Goal: Task Accomplishment & Management: Use online tool/utility

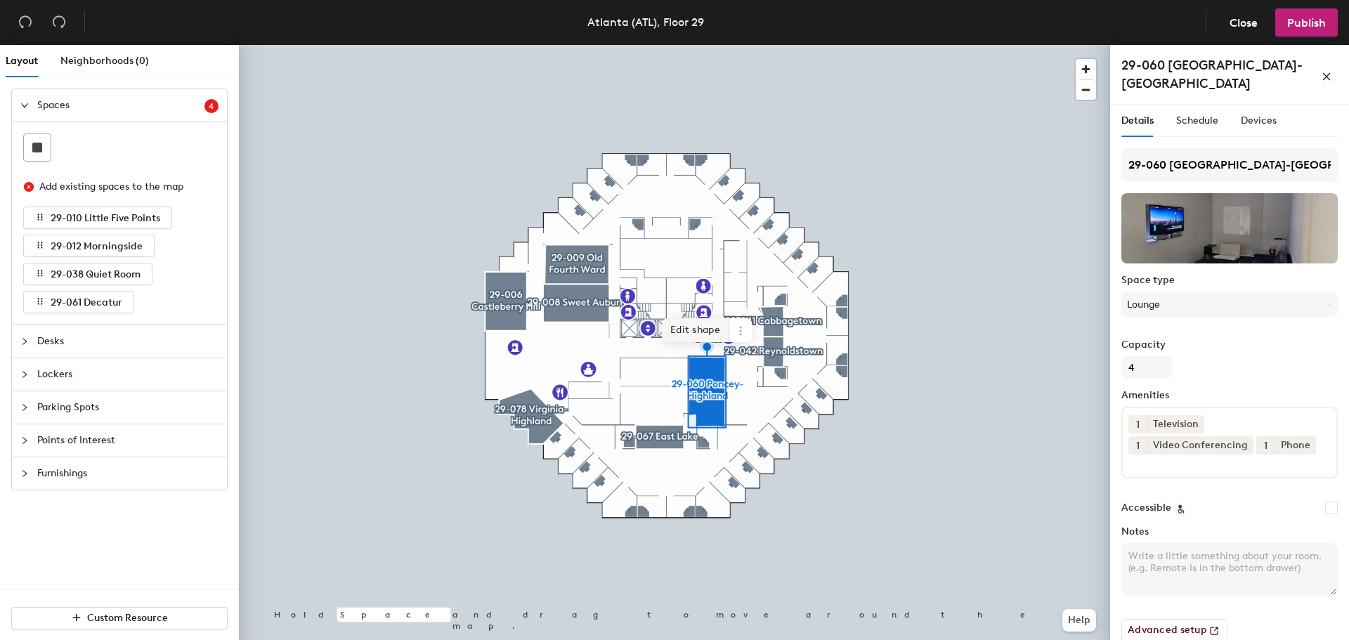
click at [699, 322] on span "Edit shape" at bounding box center [695, 330] width 67 height 24
click at [694, 338] on span "Delete point" at bounding box center [685, 340] width 77 height 24
click at [695, 344] on span "Delete point" at bounding box center [685, 340] width 77 height 24
click at [696, 344] on span "Delete point" at bounding box center [685, 340] width 77 height 24
click at [694, 349] on span "Delete point" at bounding box center [685, 340] width 77 height 24
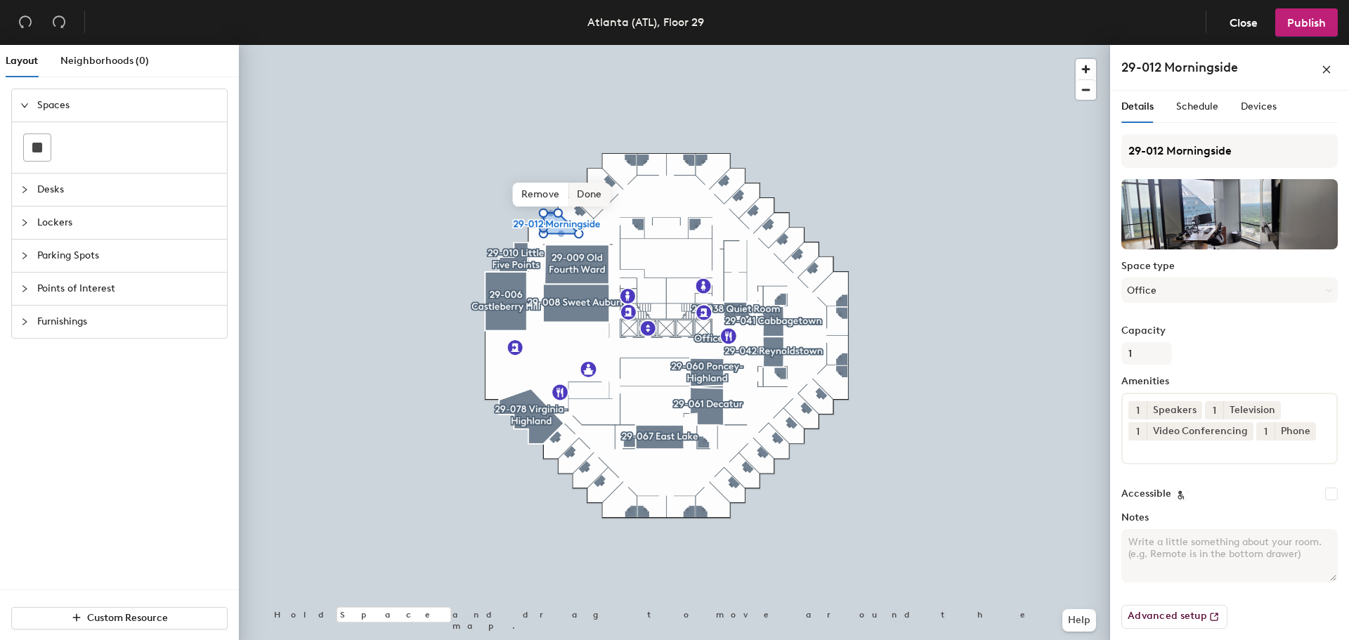
click at [586, 192] on span "Done" at bounding box center [588, 195] width 41 height 24
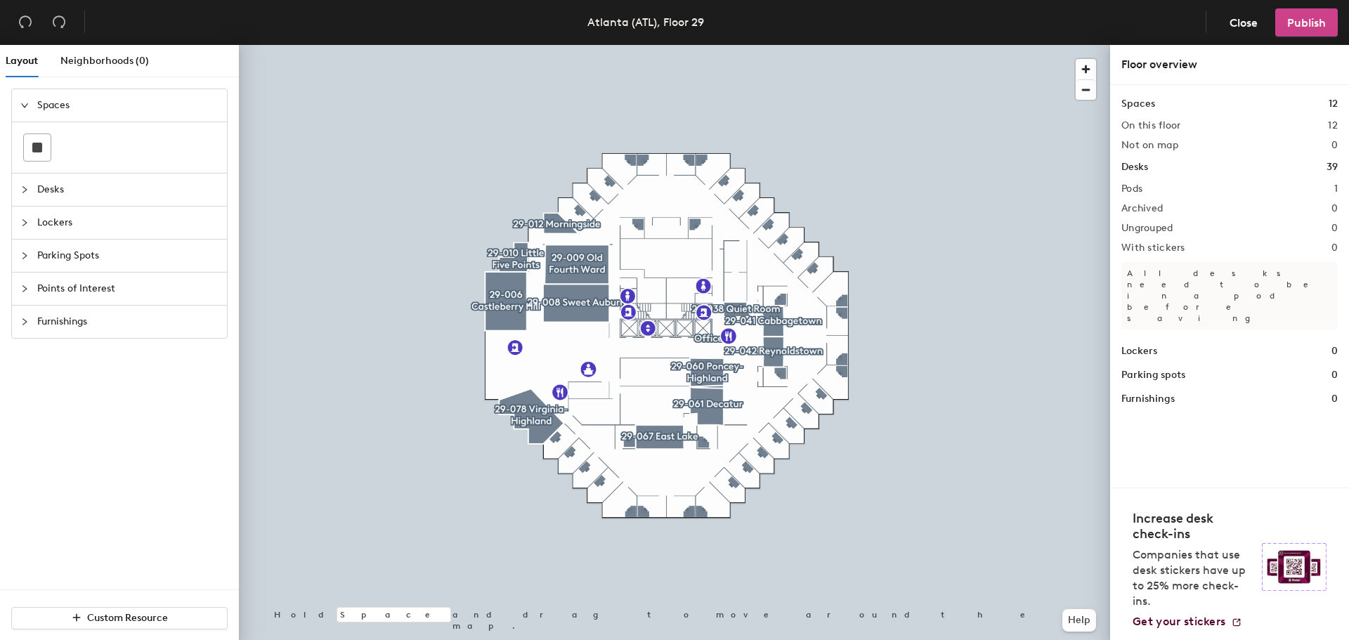
click at [1298, 24] on span "Publish" at bounding box center [1306, 22] width 39 height 13
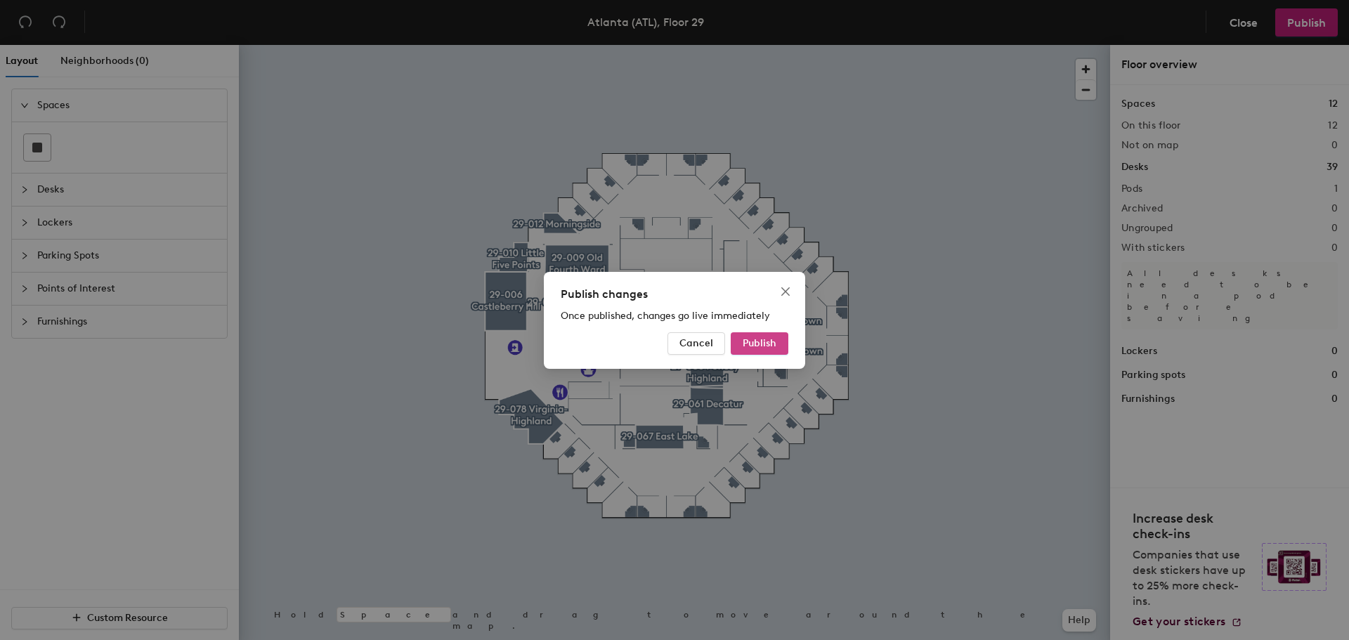
click at [763, 342] on span "Publish" at bounding box center [760, 343] width 34 height 12
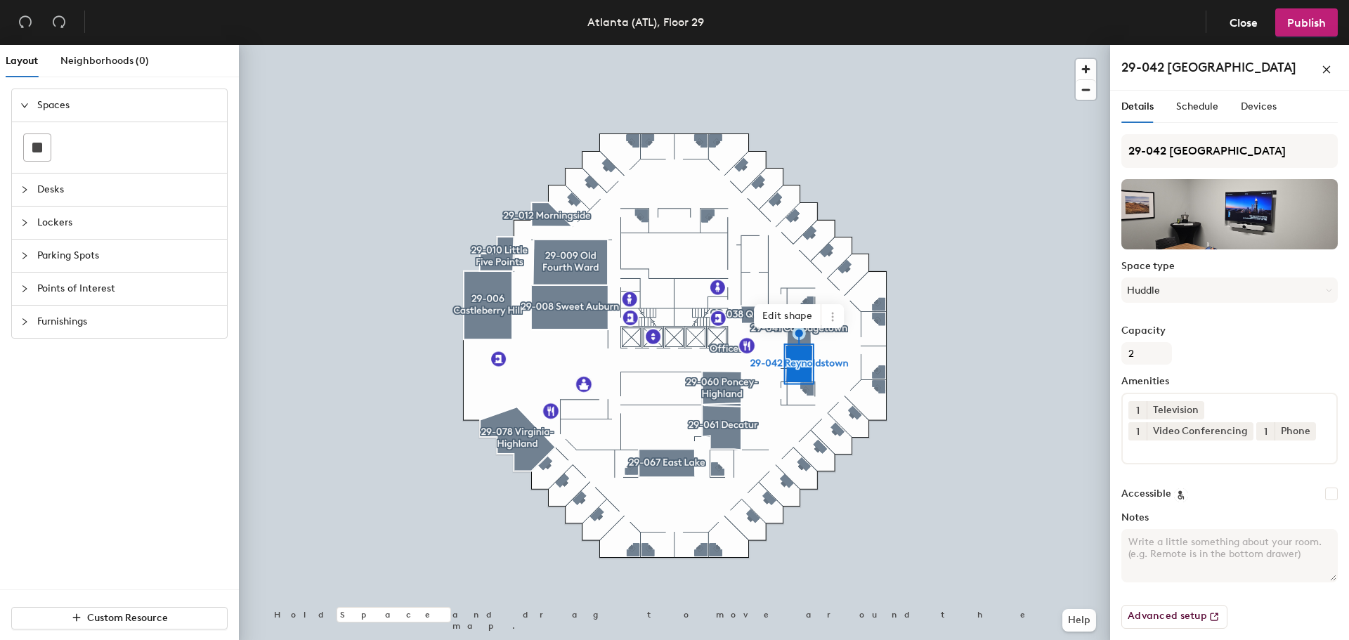
click at [806, 45] on div at bounding box center [674, 45] width 871 height 0
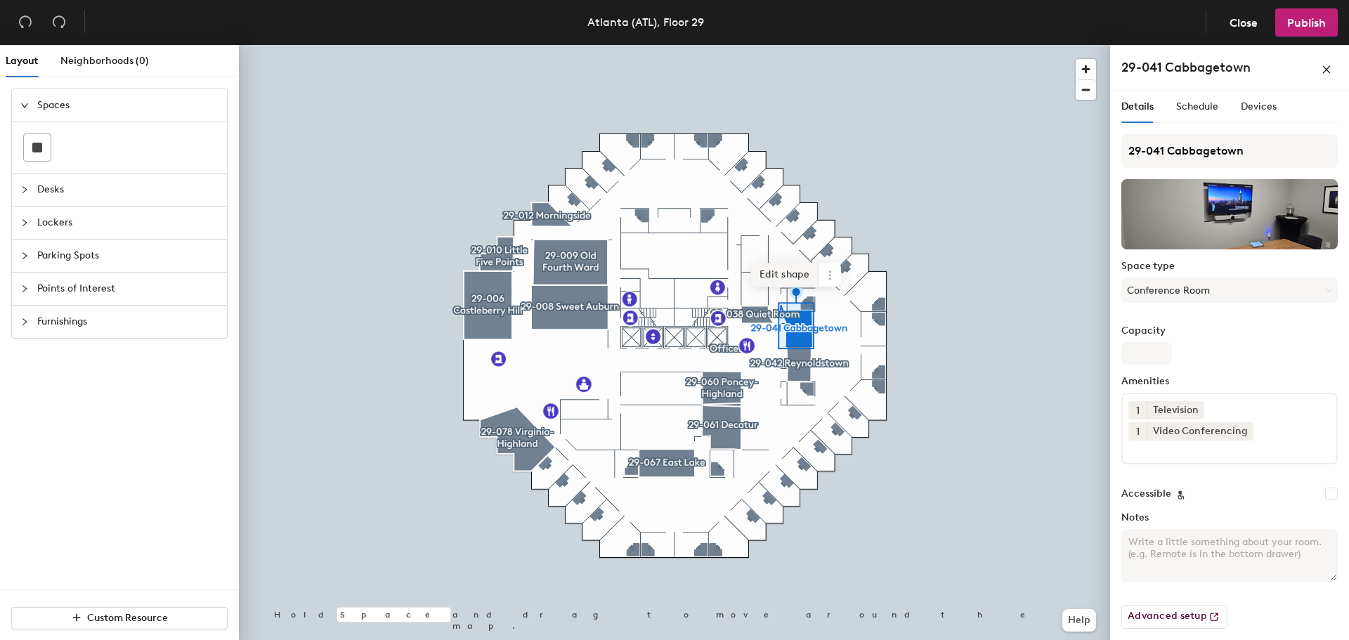
click at [792, 271] on span "Edit shape" at bounding box center [784, 275] width 67 height 24
click at [781, 289] on span "Delete point" at bounding box center [774, 286] width 77 height 24
click at [790, 290] on span "Delete point" at bounding box center [774, 292] width 77 height 24
click at [832, 290] on span "Done" at bounding box center [826, 292] width 41 height 24
click at [1300, 14] on button "Publish" at bounding box center [1306, 22] width 63 height 28
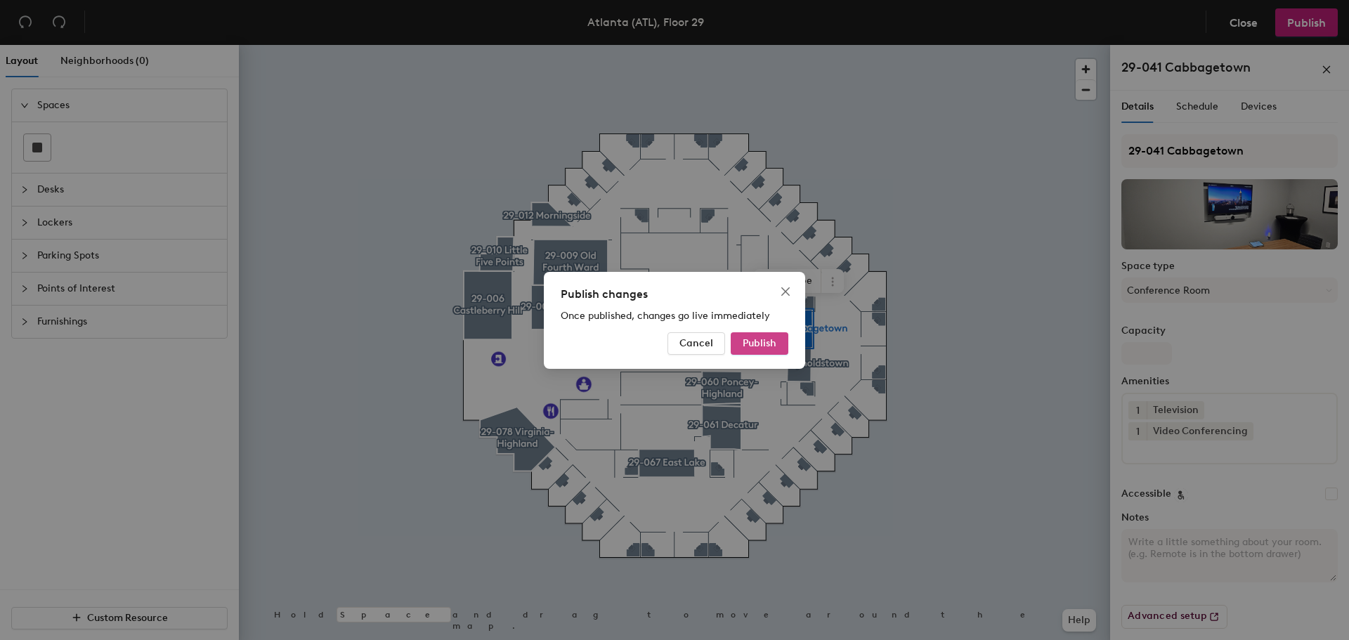
click at [783, 332] on button "Publish" at bounding box center [760, 343] width 58 height 22
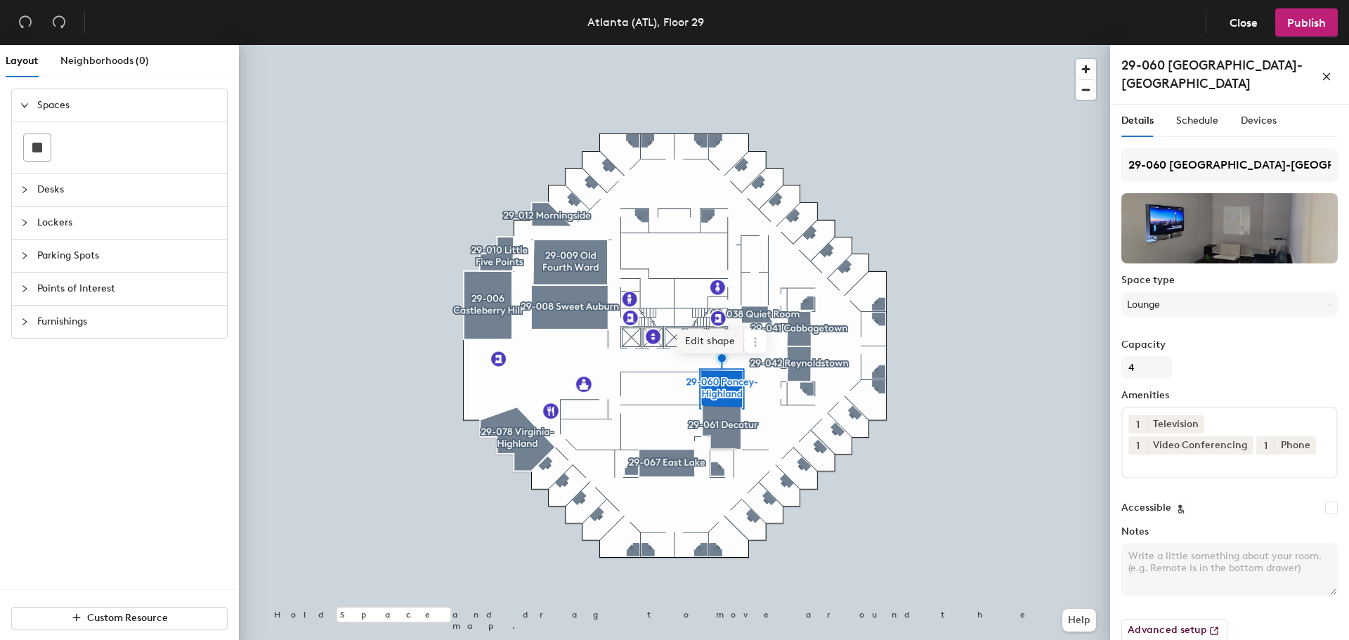
click at [712, 336] on span "Edit shape" at bounding box center [709, 341] width 67 height 24
click at [752, 346] on span "Done" at bounding box center [760, 352] width 41 height 24
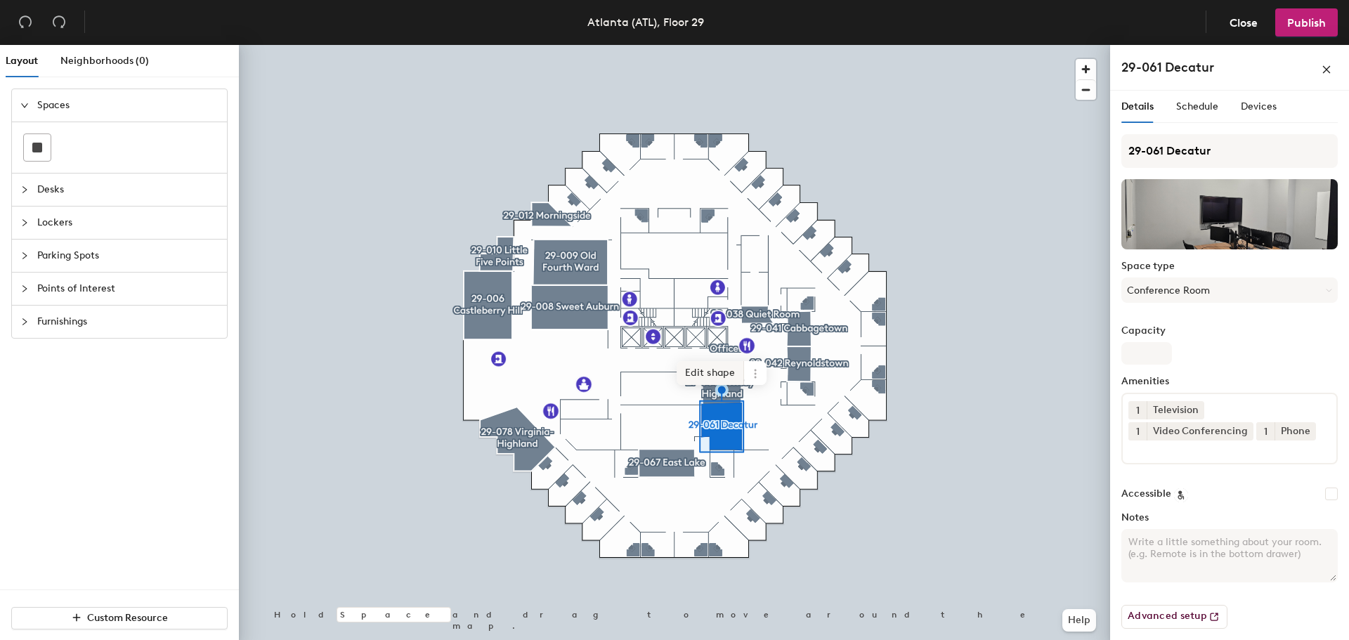
click at [716, 370] on span "Edit shape" at bounding box center [709, 373] width 67 height 24
click at [754, 387] on span "Done" at bounding box center [760, 385] width 41 height 24
click at [1295, 25] on span "Publish" at bounding box center [1306, 22] width 39 height 13
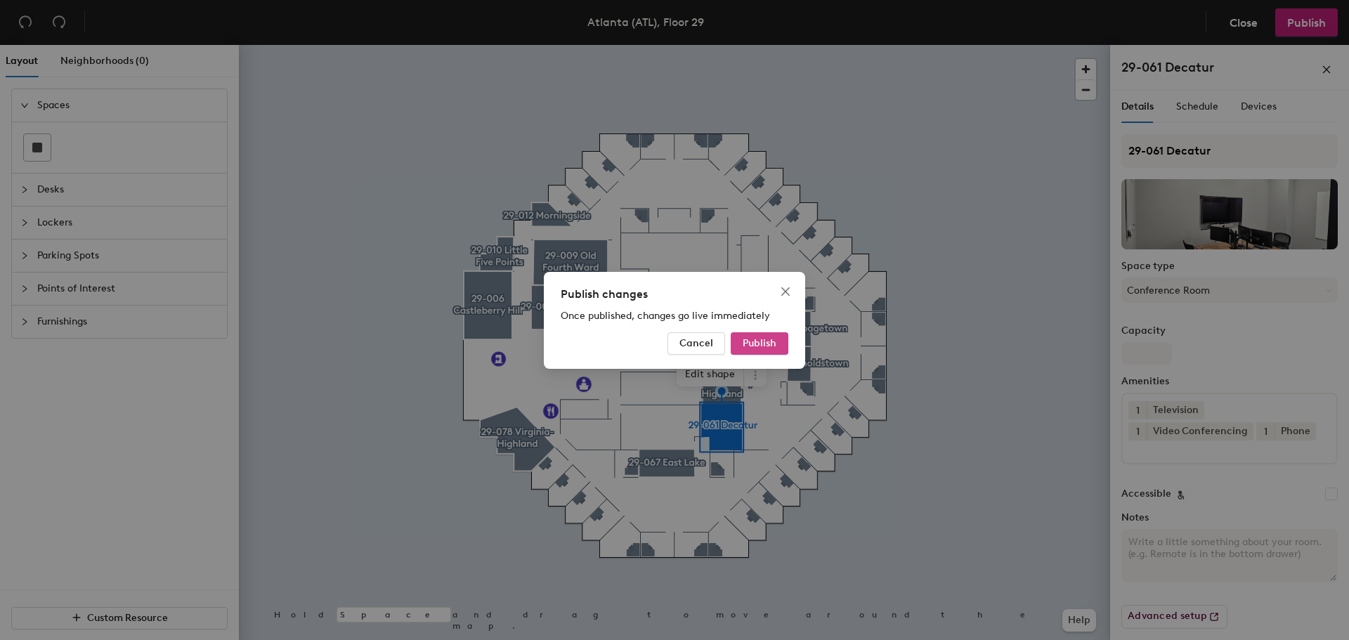
click at [777, 337] on button "Publish" at bounding box center [760, 343] width 58 height 22
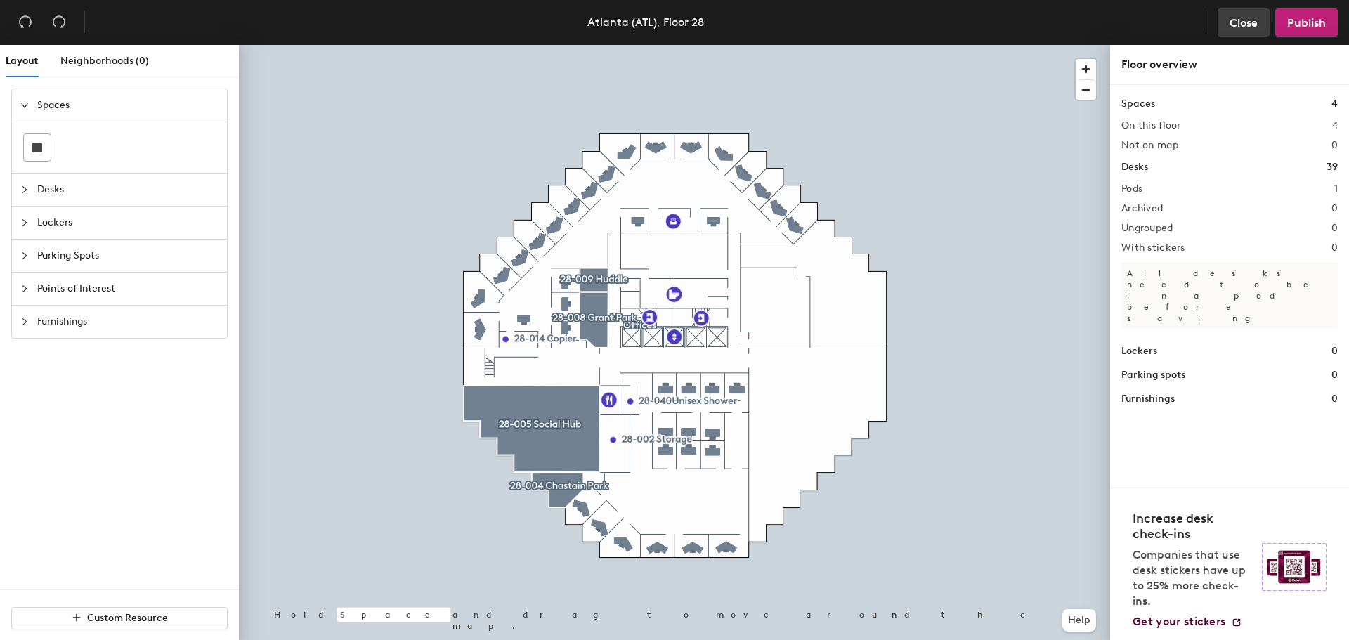
click at [1248, 18] on span "Close" at bounding box center [1243, 22] width 28 height 13
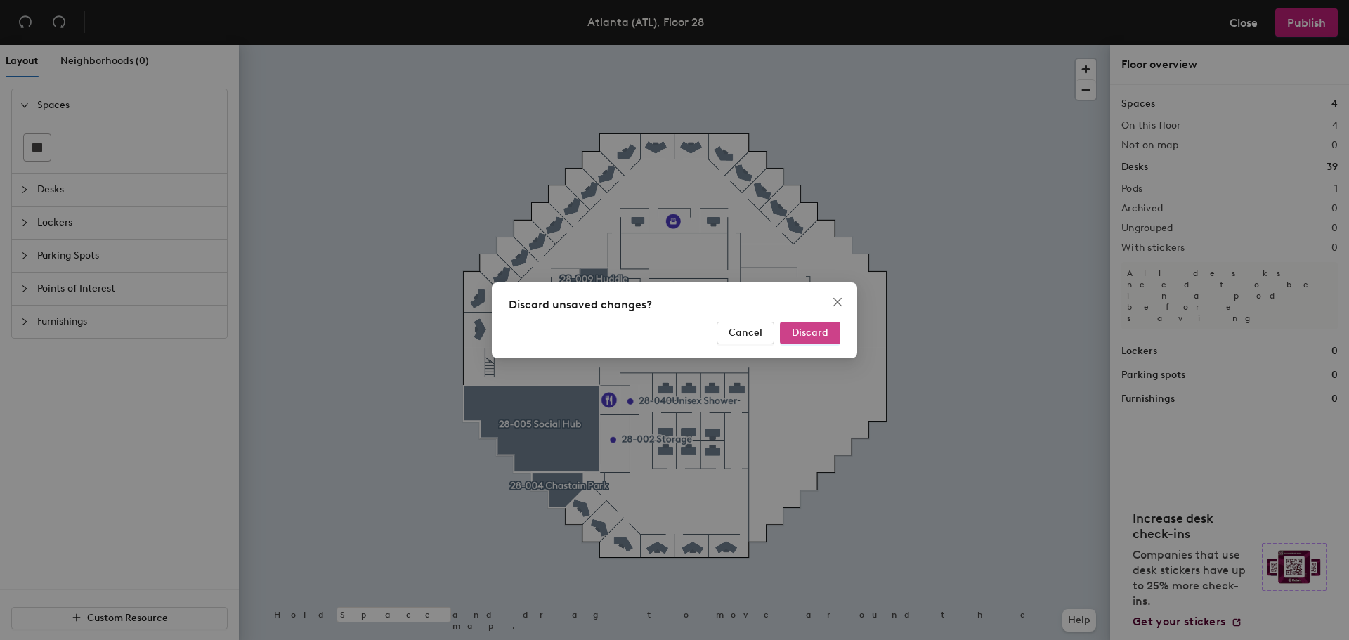
click at [786, 336] on button "Discard" at bounding box center [810, 333] width 60 height 22
